Goal: Task Accomplishment & Management: Manage account settings

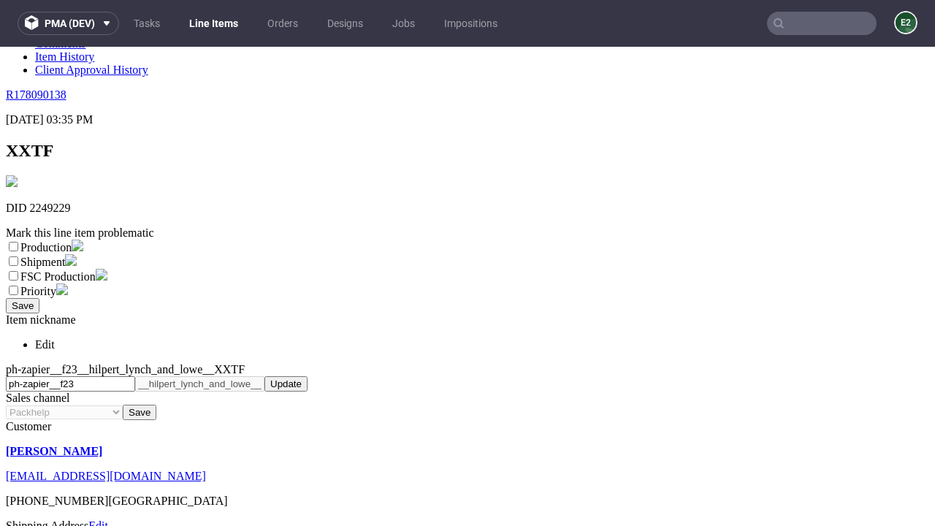
scroll to position [257, 0]
select select "dtp_ca_needed"
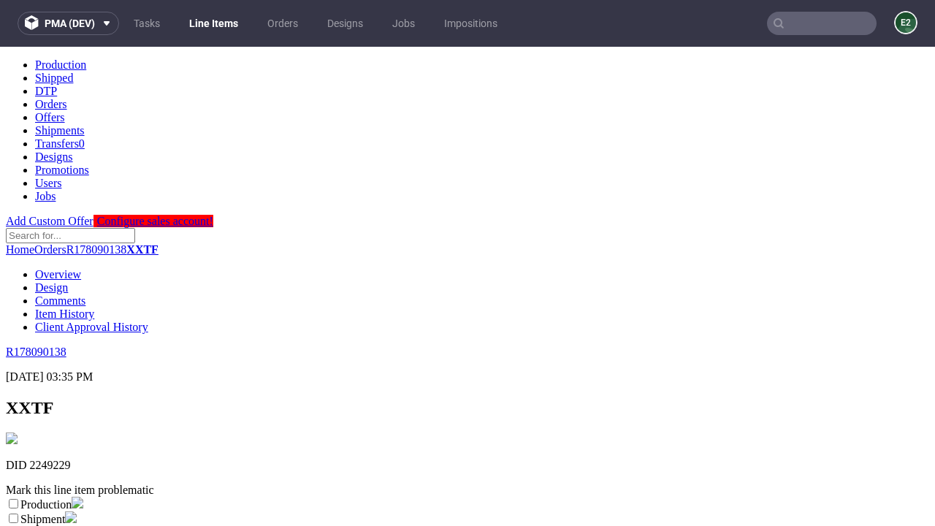
scroll to position [0, 0]
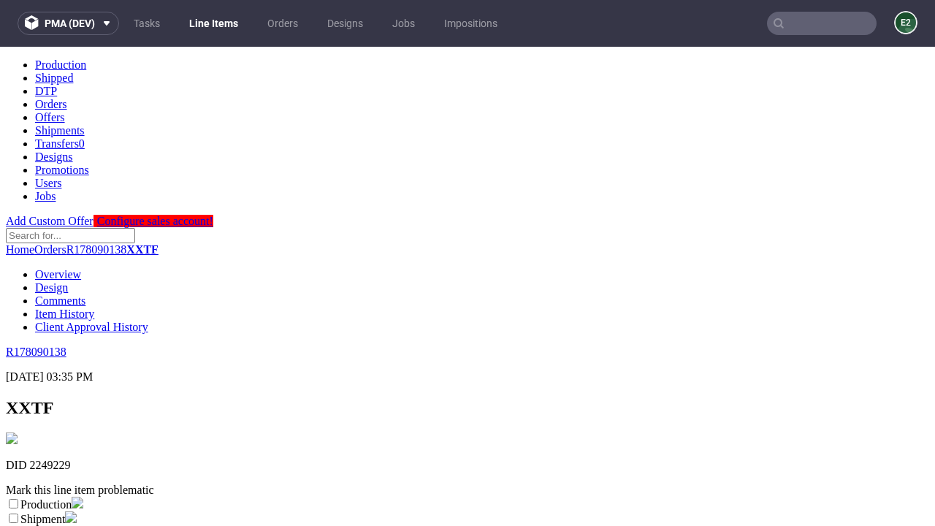
checkbox input "true"
